Goal: Task Accomplishment & Management: Manage account settings

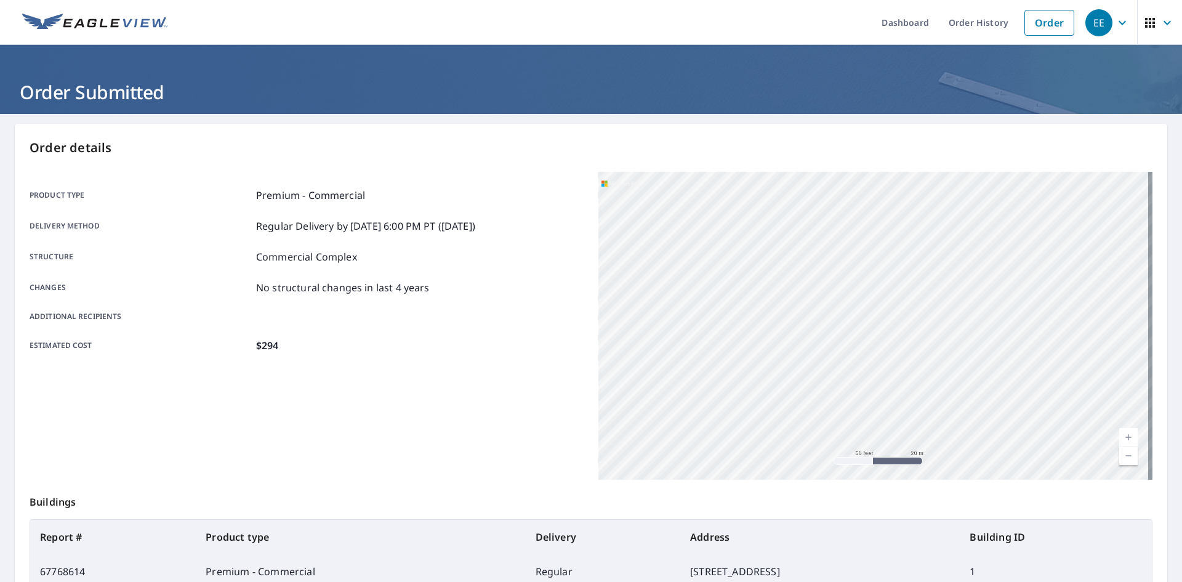
scroll to position [248, 0]
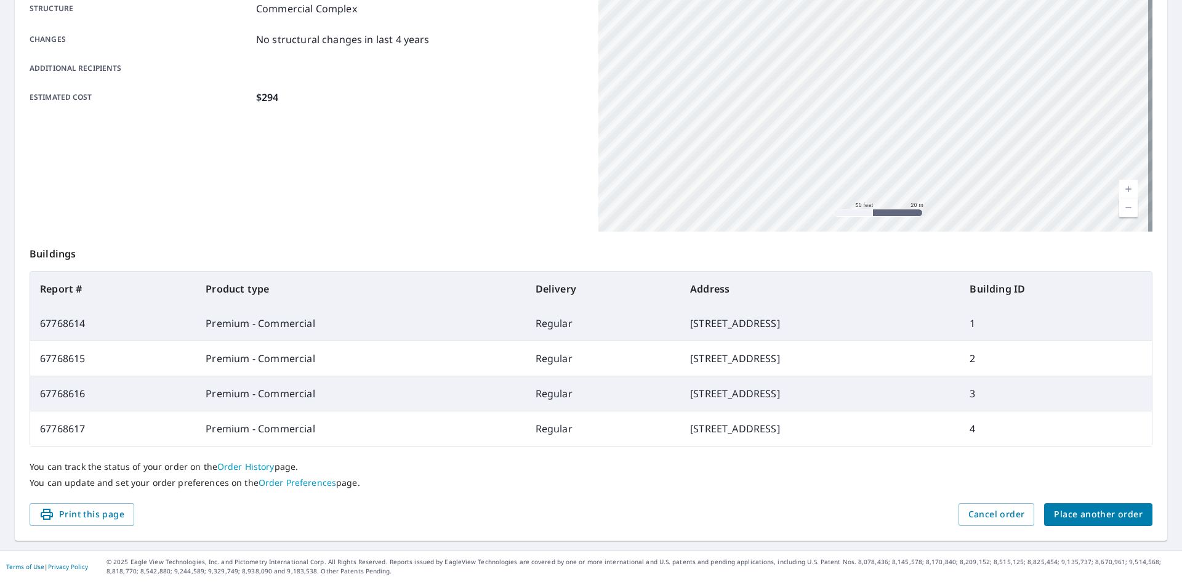
drag, startPoint x: 887, startPoint y: 228, endPoint x: 964, endPoint y: 375, distance: 165.3
click at [964, 375] on div "Order details Product type Premium - Commercial Delivery method Regular Deliver…" at bounding box center [591, 208] width 1153 height 665
click at [971, 458] on div "You can track the status of your order on the Order History page. You can updat…" at bounding box center [591, 474] width 1123 height 57
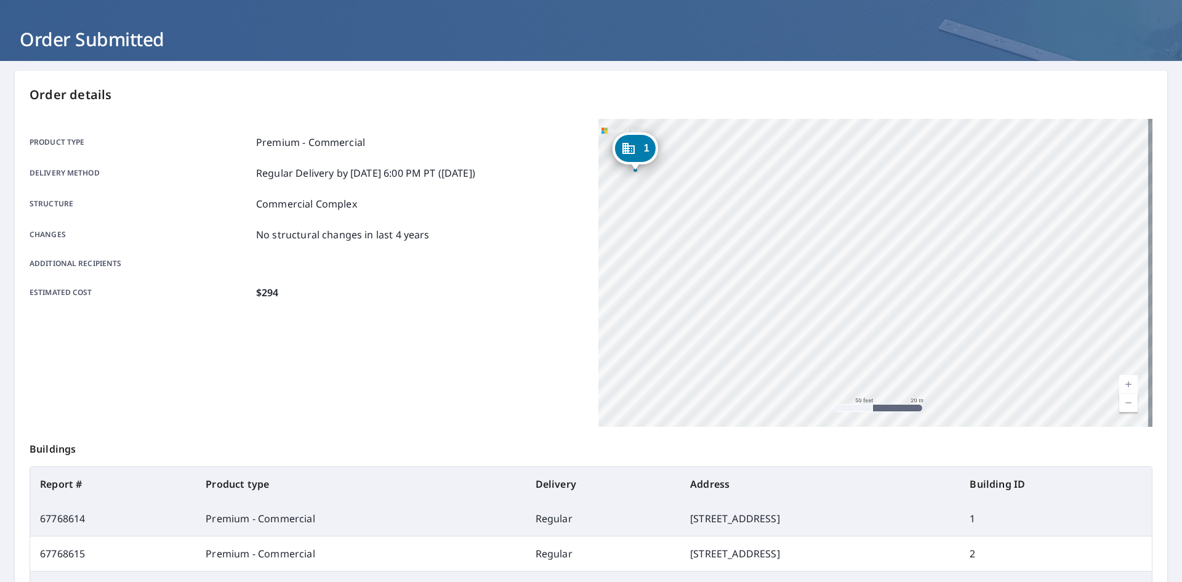
scroll to position [22, 0]
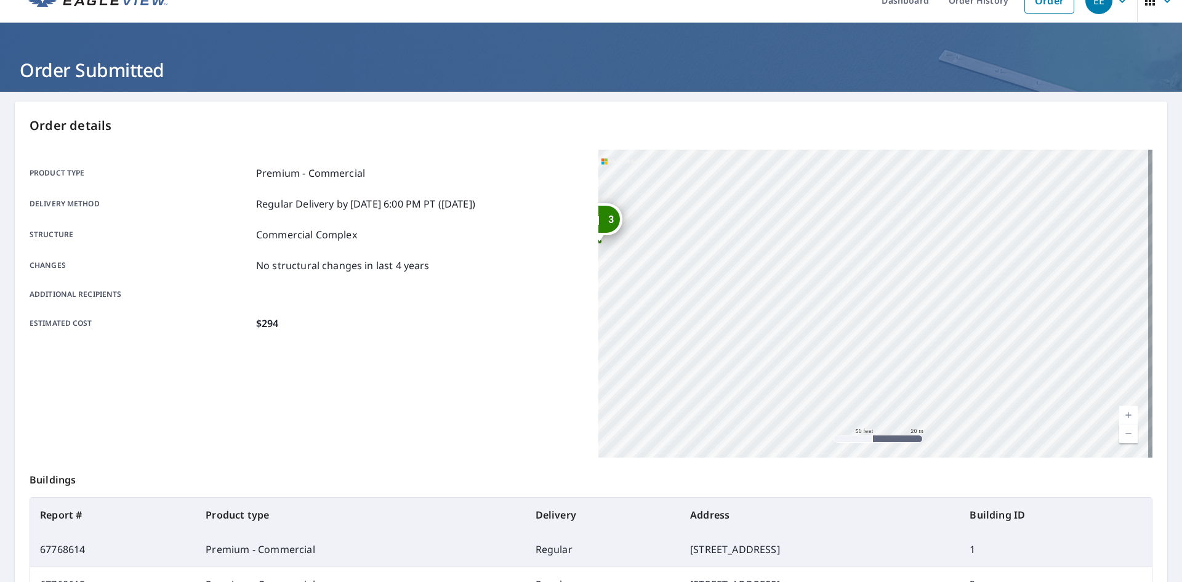
click at [820, 368] on div "2 1613 Perennial Ct Perris, CA 92571 3 3343 Night Bloom Ln Perris, CA 92571 4 1…" at bounding box center [876, 304] width 554 height 308
drag, startPoint x: 749, startPoint y: 253, endPoint x: 974, endPoint y: 355, distance: 246.1
click at [974, 355] on div "2 1613 Perennial Ct Perris, CA 92571 3 3343 Night Bloom Ln Perris, CA 92571 4 1…" at bounding box center [876, 304] width 554 height 308
drag, startPoint x: 807, startPoint y: 339, endPoint x: 794, endPoint y: 383, distance: 45.6
click at [794, 383] on div "2 1613 Perennial Ct Perris, CA 92571 3 3343 Night Bloom Ln Perris, CA 92571 4 1…" at bounding box center [876, 304] width 554 height 308
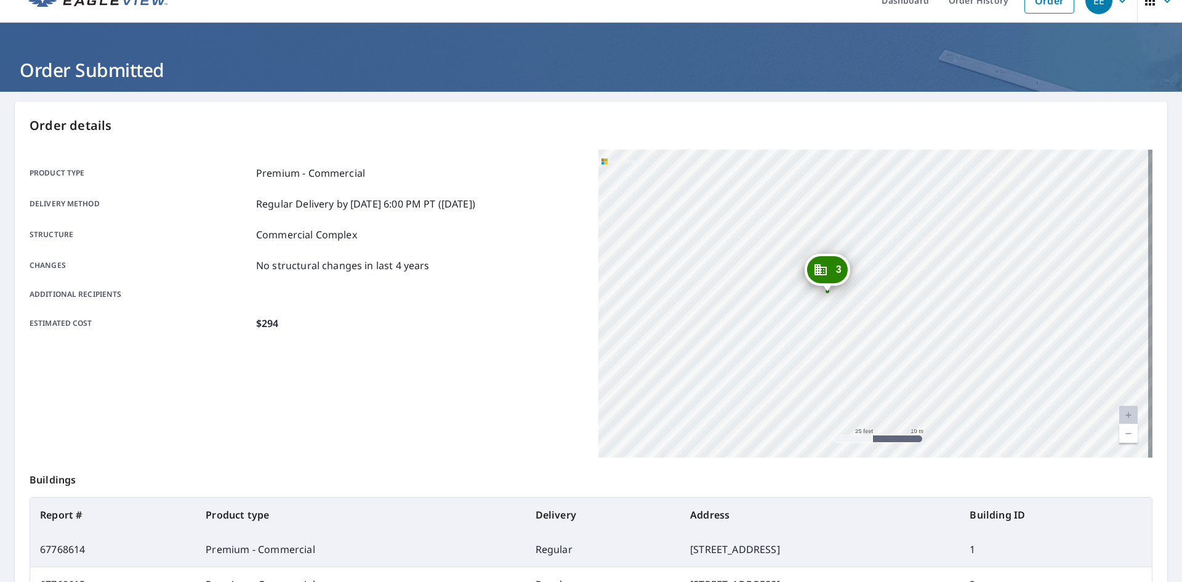
drag, startPoint x: 806, startPoint y: 381, endPoint x: 810, endPoint y: 322, distance: 58.7
click at [810, 322] on div "2 1613 Perennial Ct Perris, CA 92571 3 3343 Night Bloom Ln Perris, CA 92571 4 1…" at bounding box center [876, 304] width 554 height 308
drag, startPoint x: 885, startPoint y: 356, endPoint x: 878, endPoint y: 381, distance: 25.7
click at [878, 381] on div "2 1613 Perennial Ct Perris, CA 92571 3 3343 Night Bloom Ln Perris, CA 92571 4 1…" at bounding box center [876, 304] width 554 height 308
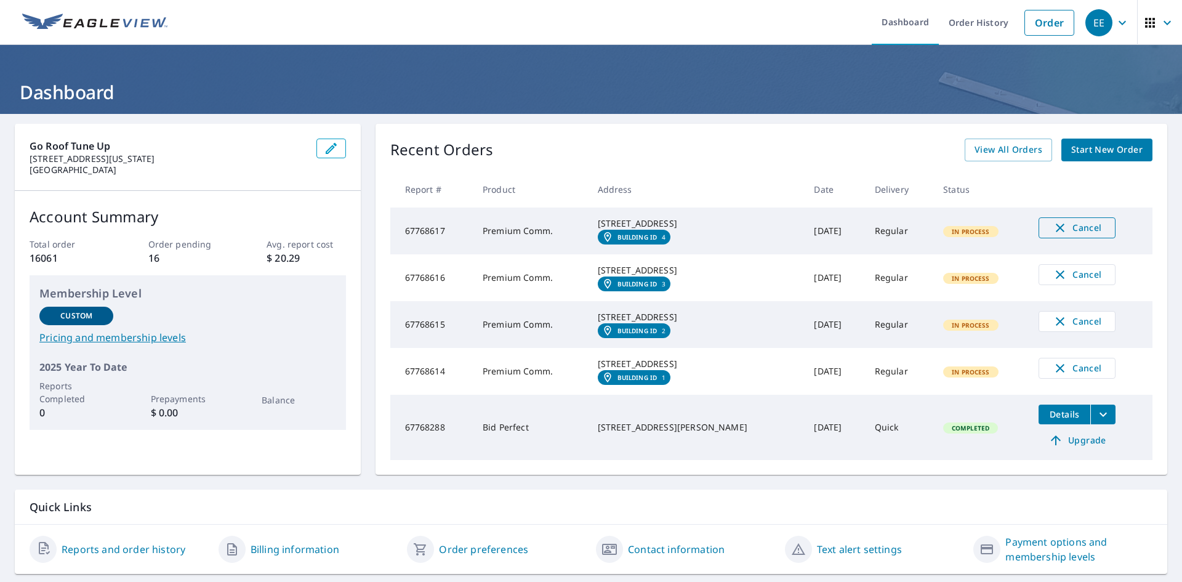
click at [1075, 233] on span "Cancel" at bounding box center [1077, 227] width 51 height 15
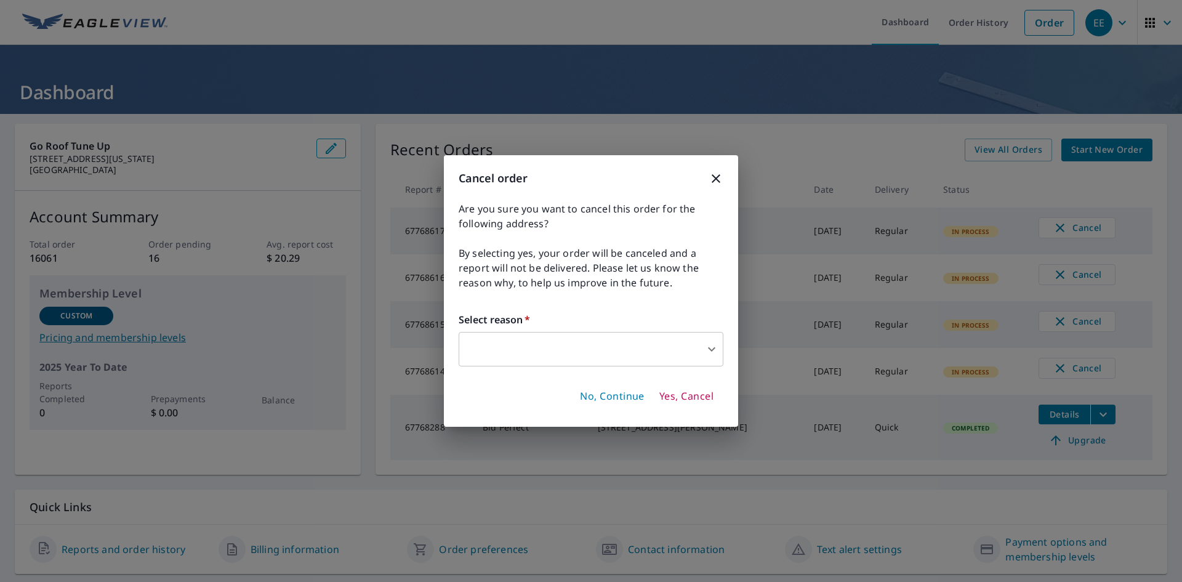
click at [515, 342] on body "EE EE Dashboard Order History Order EE Dashboard Go Roof Tune Up [STREET_ADDRES…" at bounding box center [591, 291] width 1182 height 582
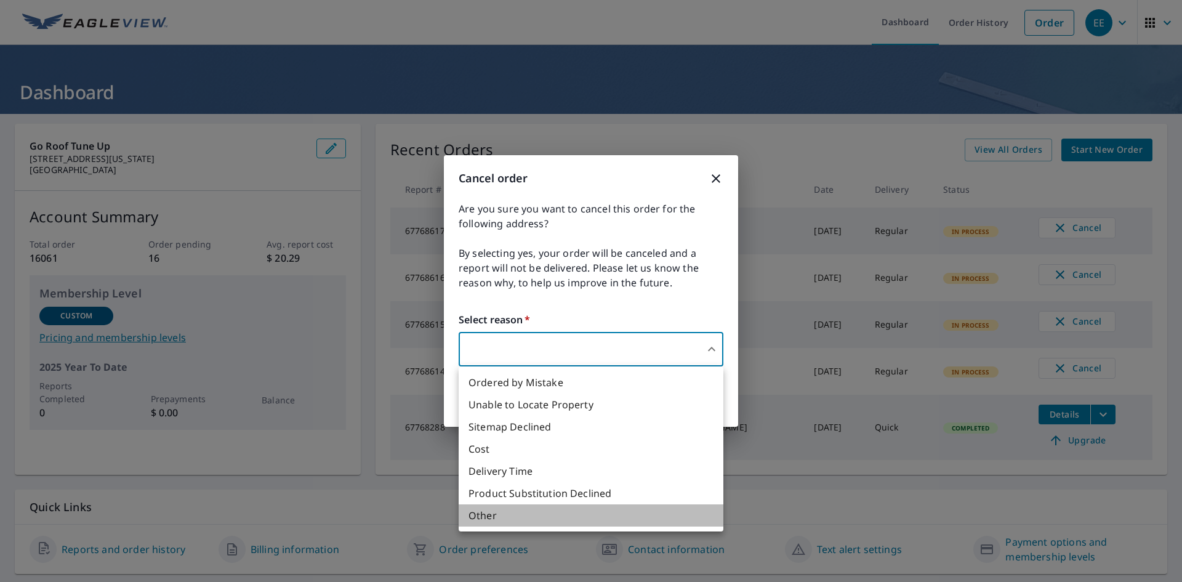
click at [507, 515] on li "Other" at bounding box center [591, 515] width 265 height 22
type input "36"
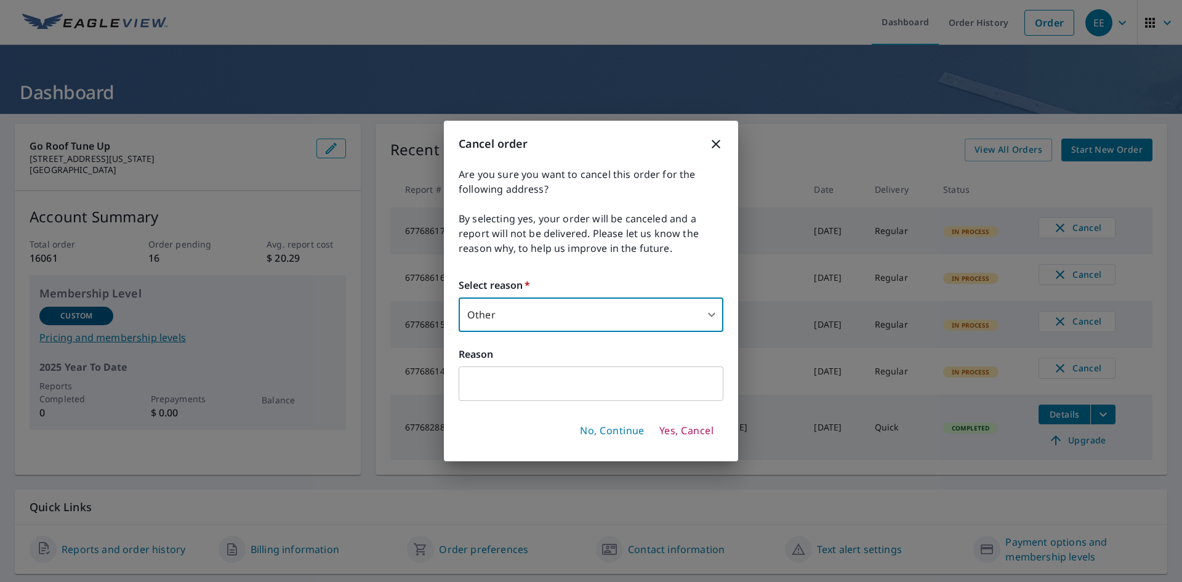
click at [555, 389] on input "text" at bounding box center [591, 383] width 265 height 34
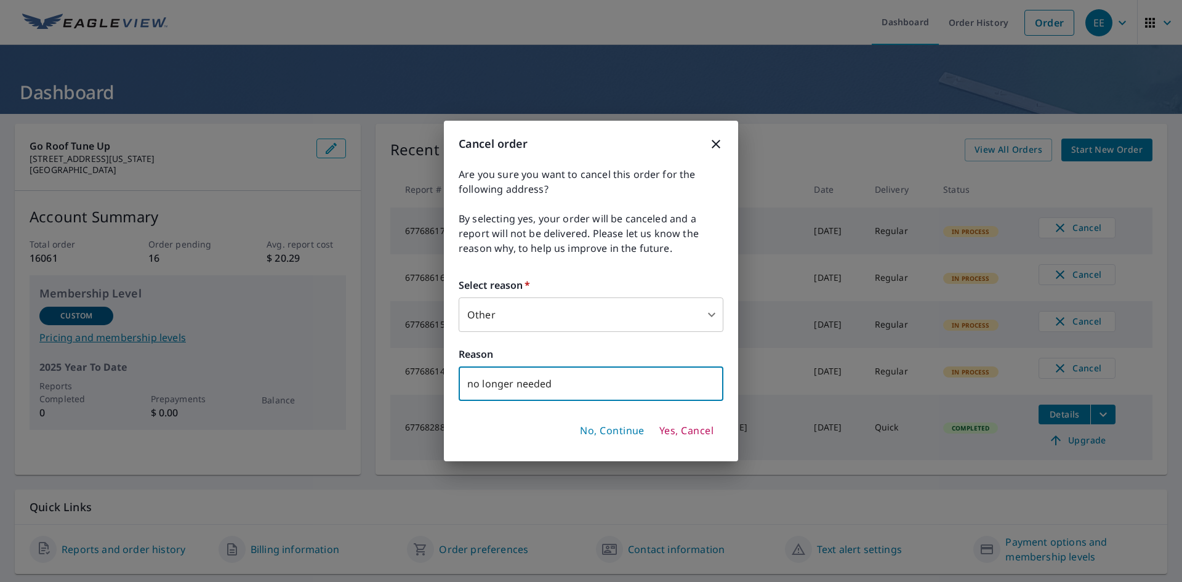
type input "no longer needed"
click at [668, 432] on span "Yes, Cancel" at bounding box center [687, 431] width 54 height 14
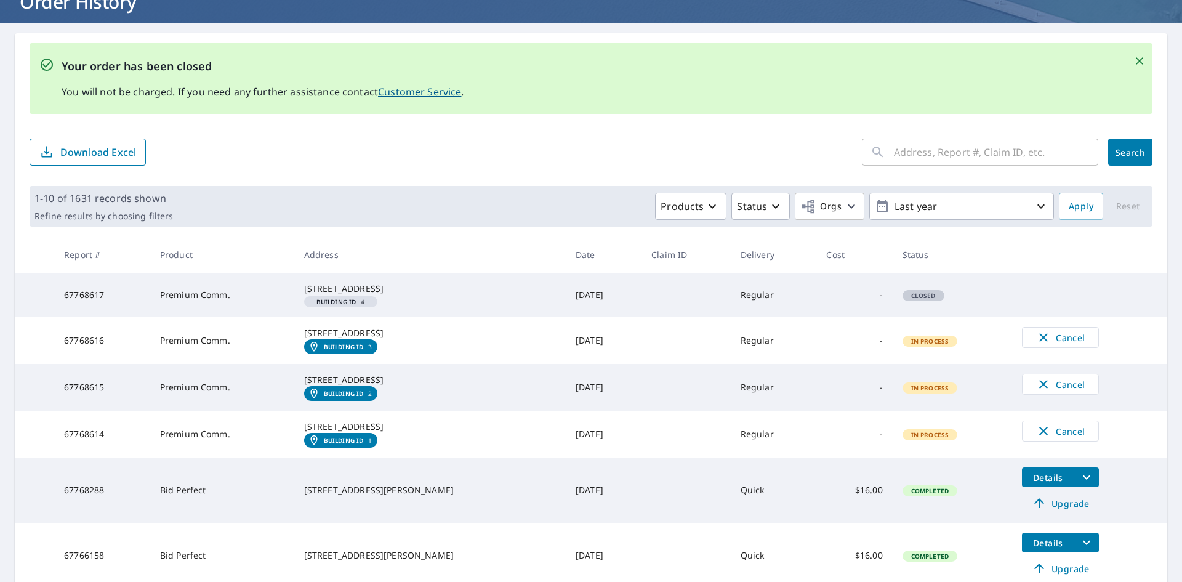
scroll to position [123, 0]
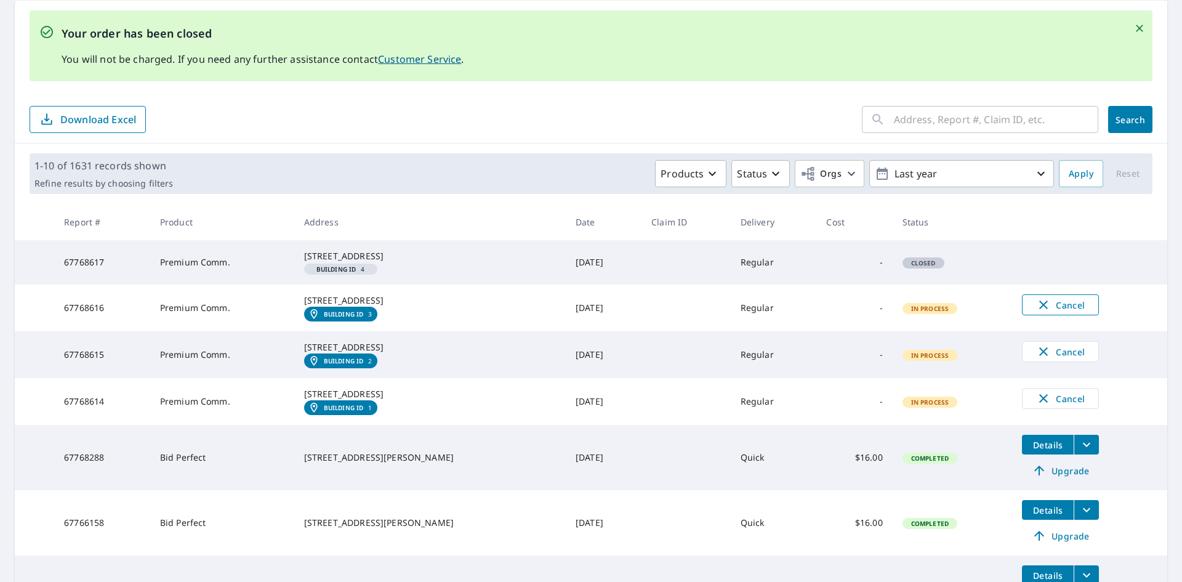
click at [1040, 312] on span "Cancel" at bounding box center [1060, 304] width 51 height 15
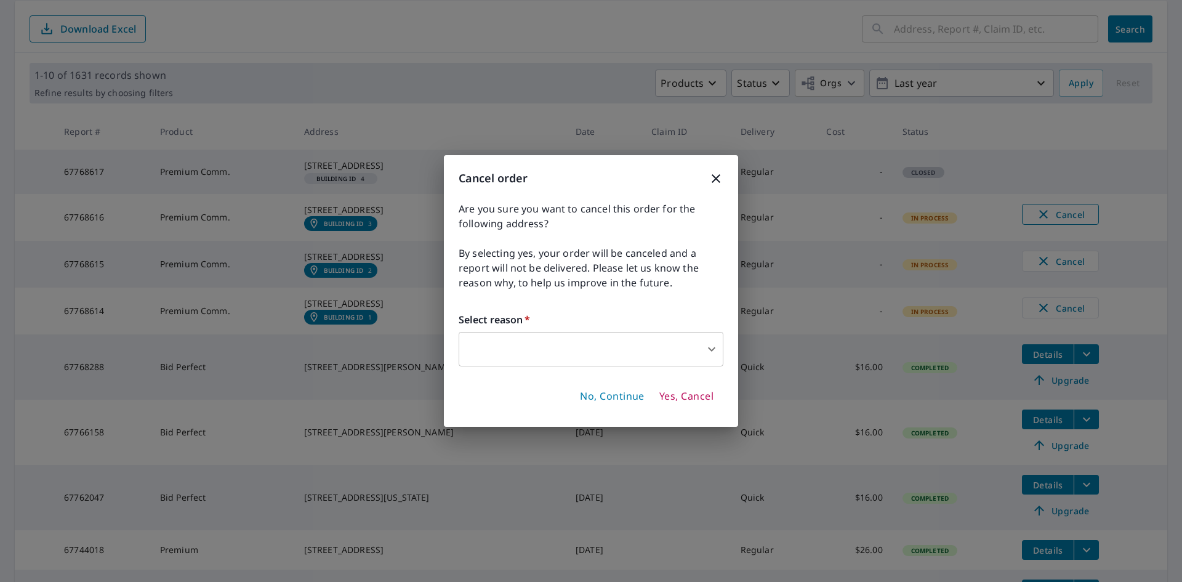
scroll to position [33, 0]
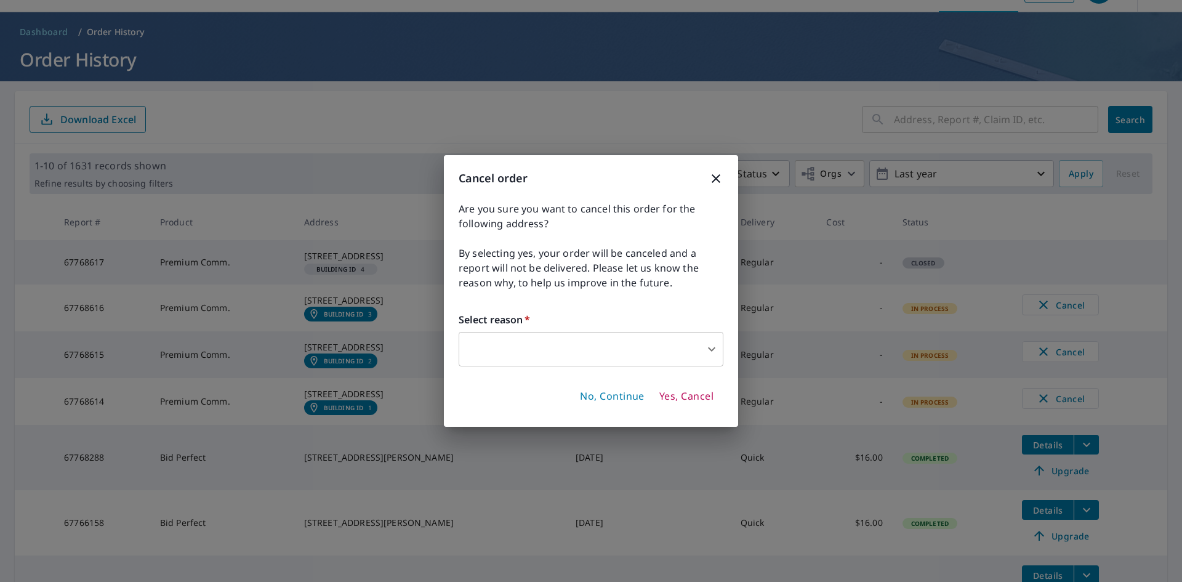
click at [572, 349] on body "EE EE Dashboard Order History Order EE Dashboard / Order History Order History …" at bounding box center [591, 291] width 1182 height 582
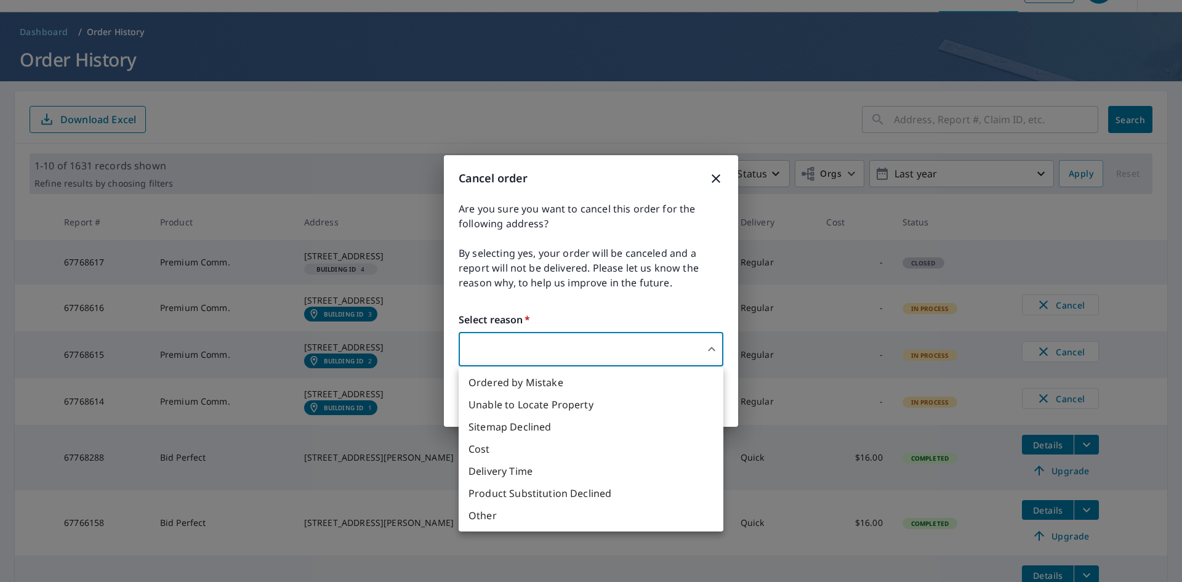
click at [524, 514] on li "Other" at bounding box center [591, 515] width 265 height 22
type input "36"
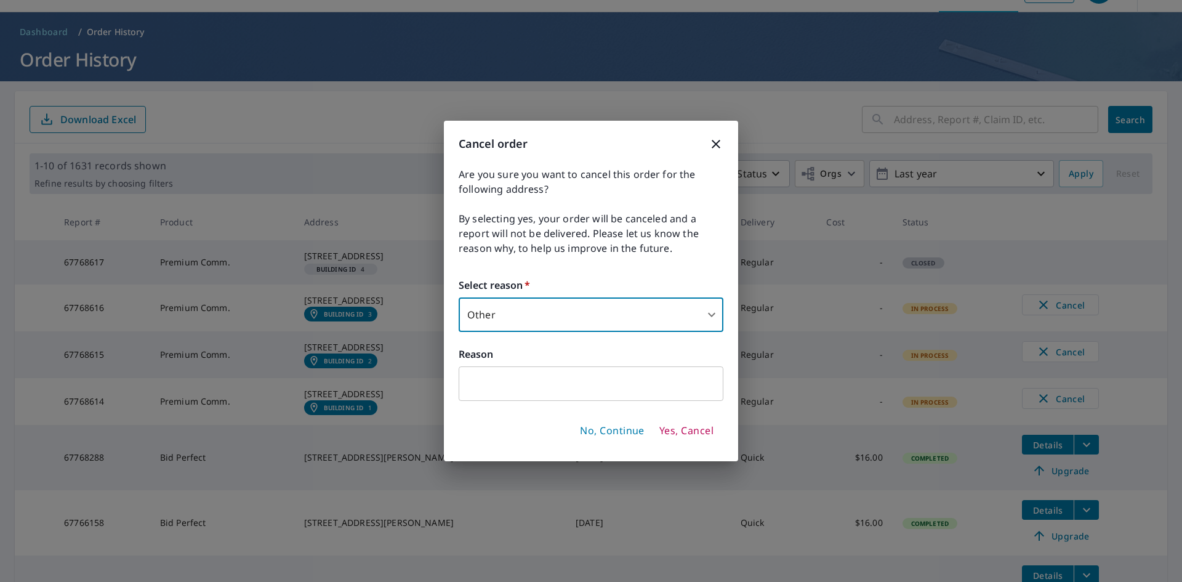
click at [499, 388] on input "text" at bounding box center [591, 383] width 265 height 34
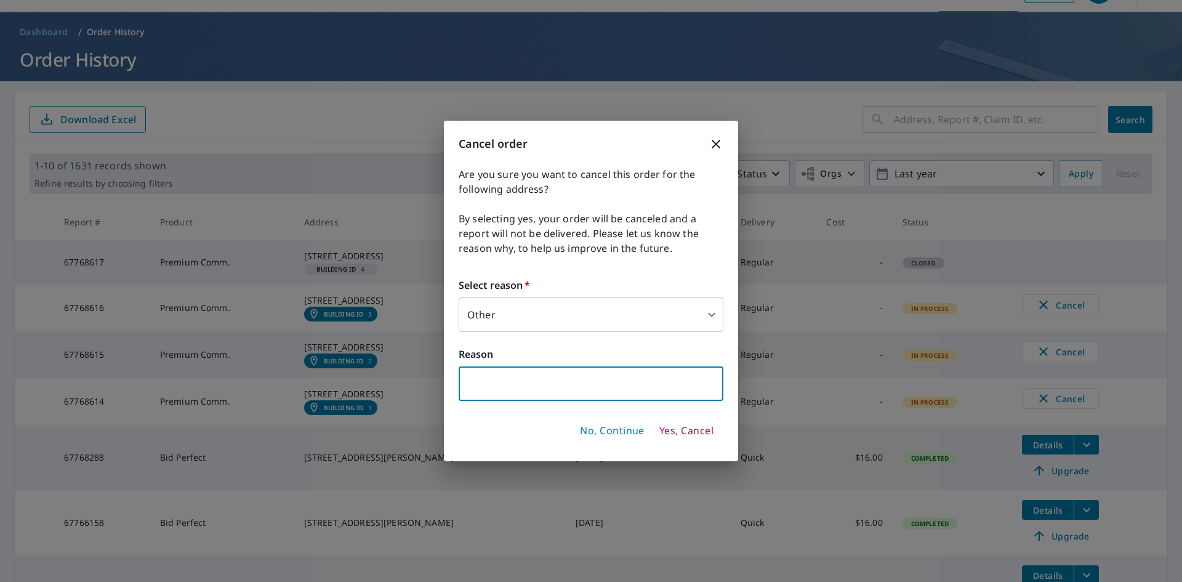
type input "no longer needed"
click at [689, 434] on span "Yes, Cancel" at bounding box center [687, 431] width 54 height 14
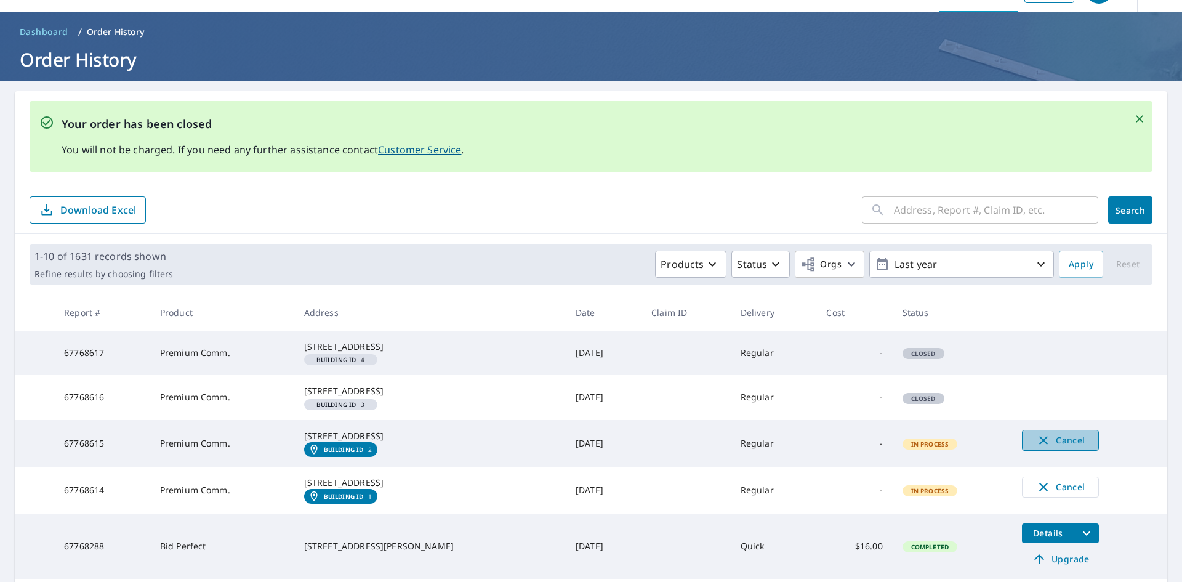
click at [1048, 448] on span "Cancel" at bounding box center [1060, 440] width 51 height 15
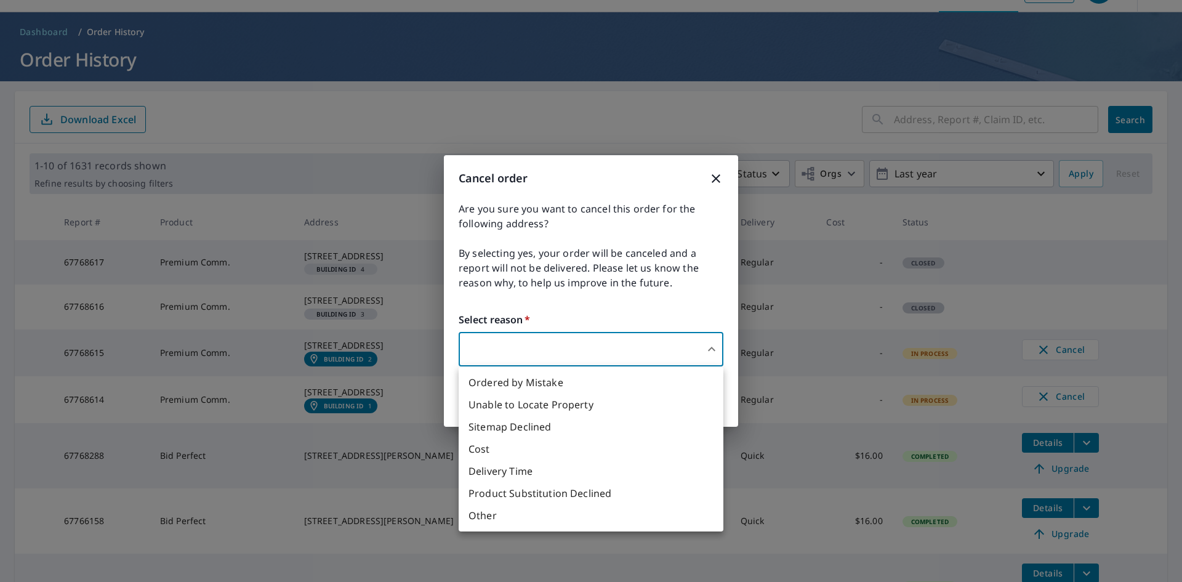
click at [551, 353] on body "EE EE Dashboard Order History Order EE Dashboard / Order History Order History …" at bounding box center [591, 291] width 1182 height 582
click at [513, 519] on li "Other" at bounding box center [591, 515] width 265 height 22
type input "36"
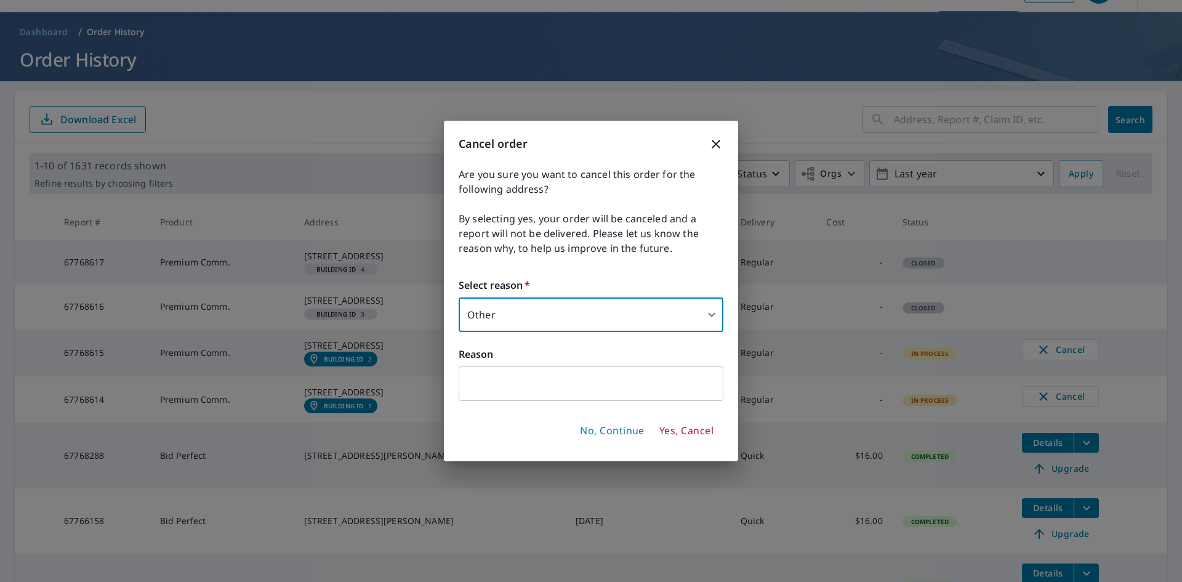
click at [499, 393] on input "text" at bounding box center [591, 383] width 265 height 34
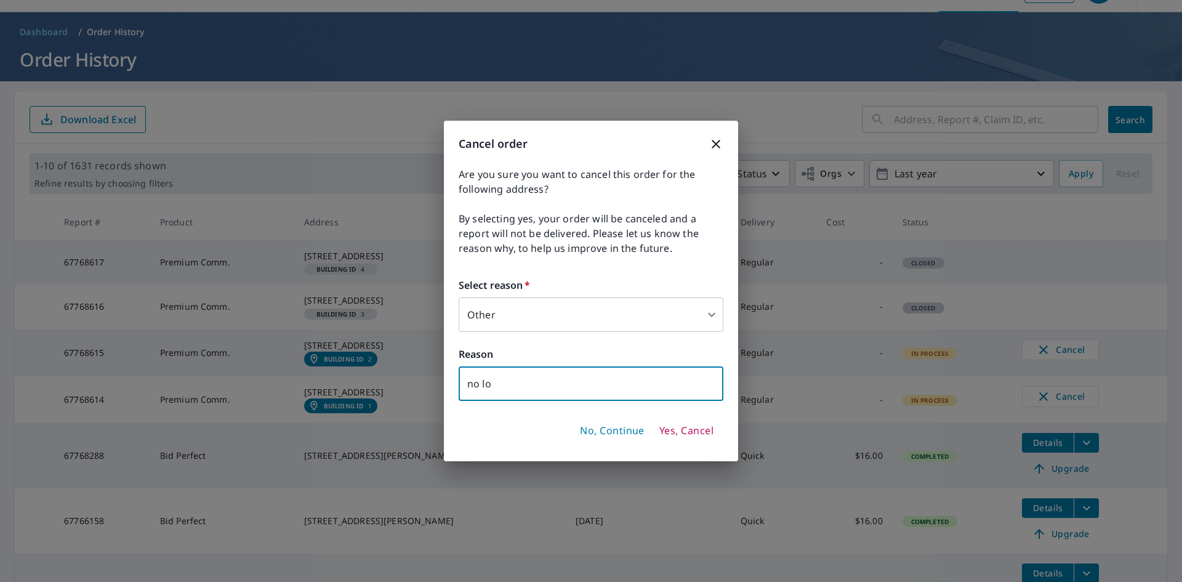
type input "no longer needed"
click at [699, 430] on span "Yes, Cancel" at bounding box center [687, 431] width 54 height 14
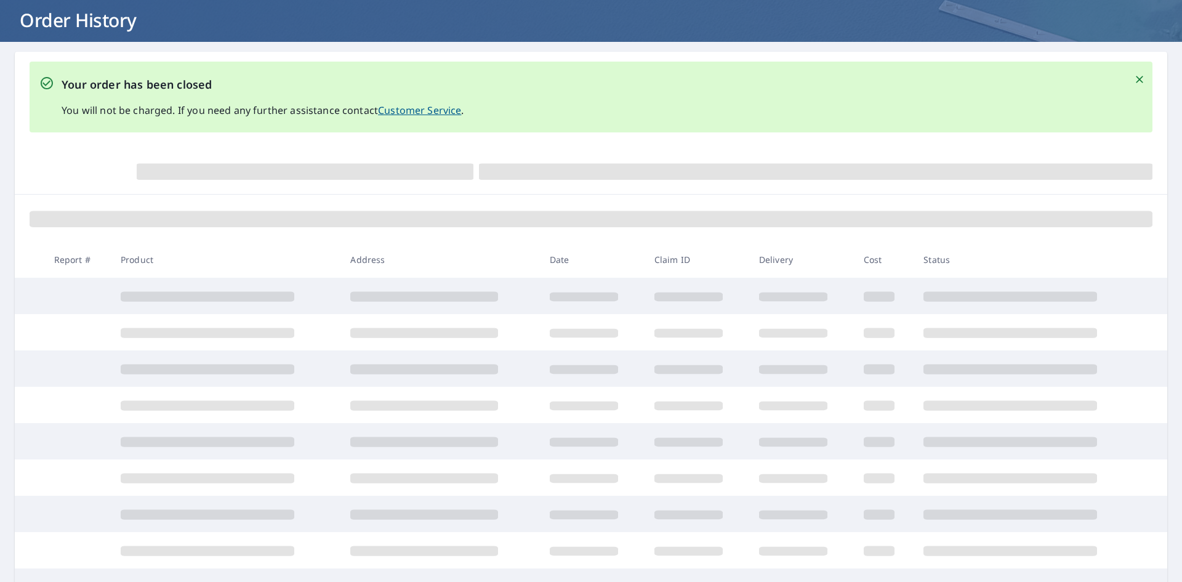
scroll to position [94, 0]
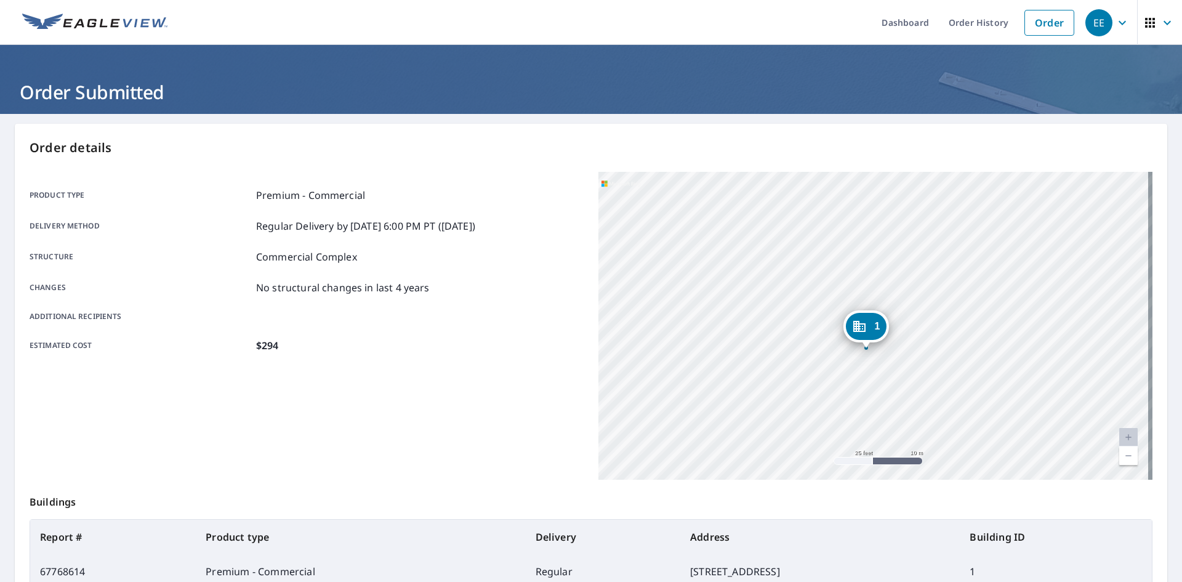
scroll to position [22, 0]
